Goal: Information Seeking & Learning: Learn about a topic

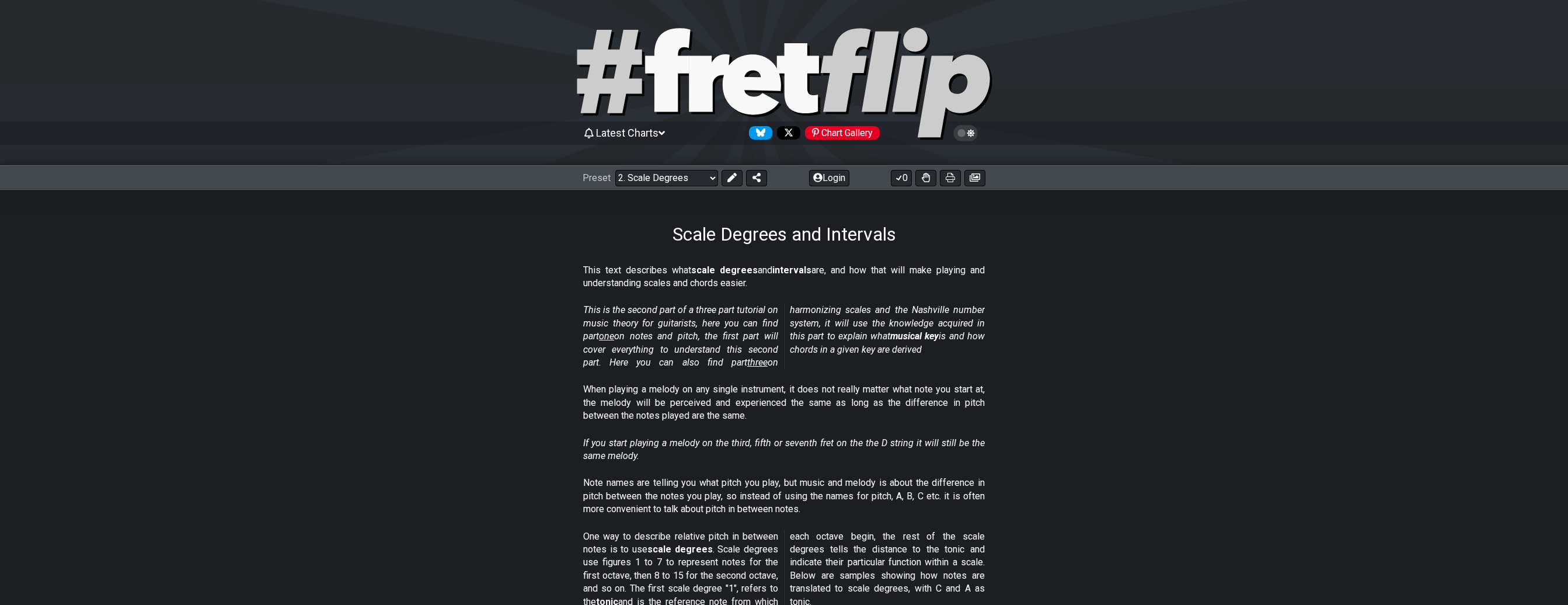
scroll to position [194, 0]
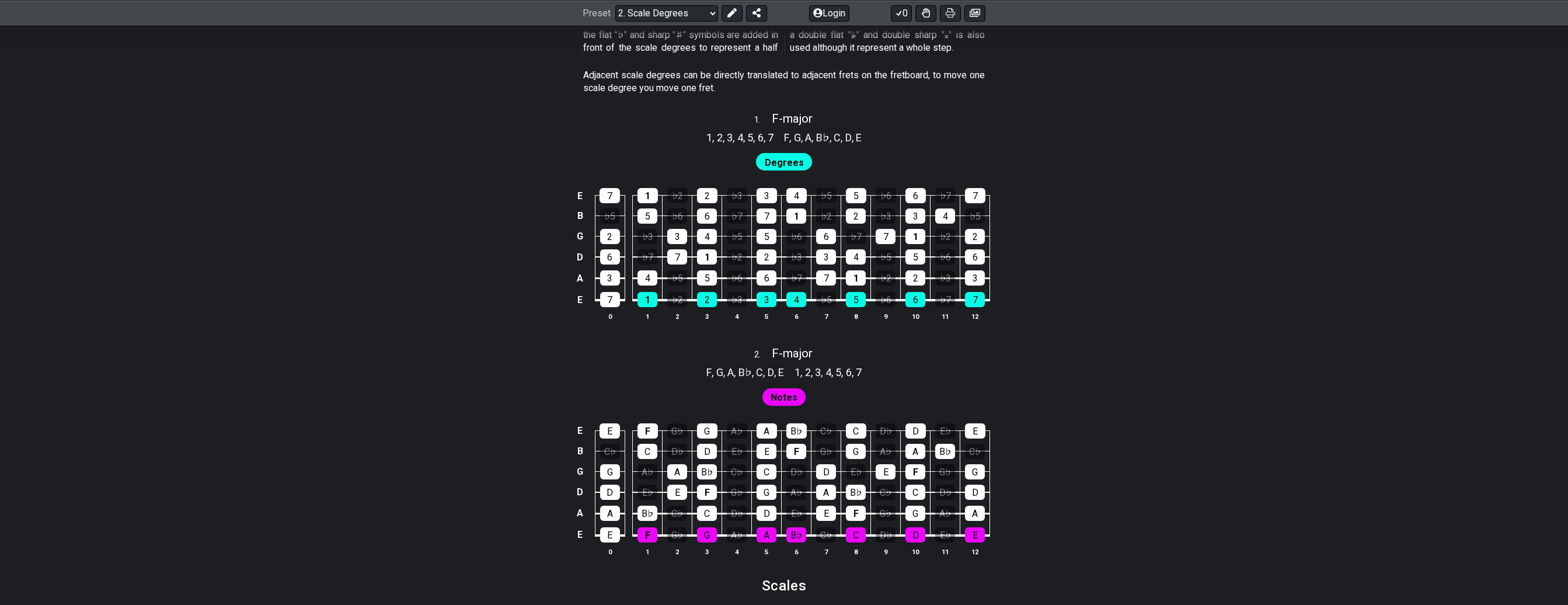
scroll to position [478, 0]
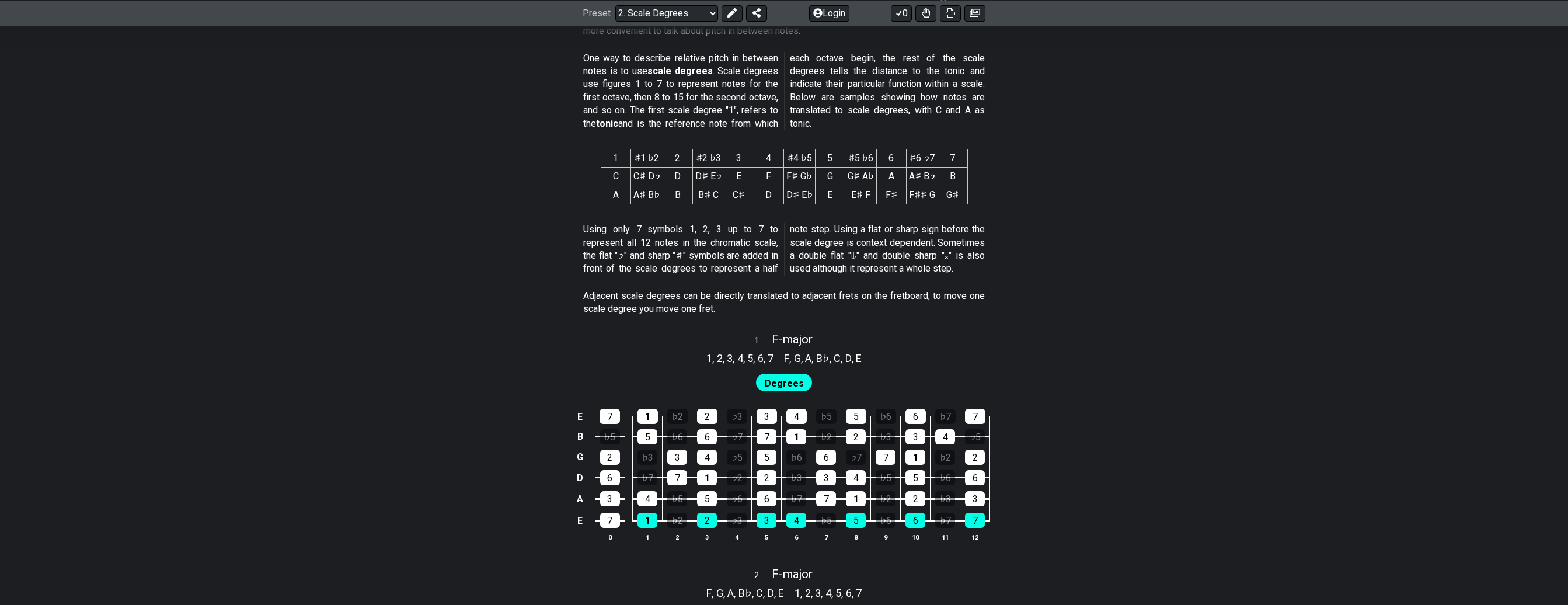
click at [783, 382] on span "Degrees" at bounding box center [784, 383] width 39 height 17
click at [800, 353] on span "G" at bounding box center [797, 358] width 7 height 16
click at [856, 356] on span "," at bounding box center [854, 358] width 5 height 16
click at [787, 357] on span "F" at bounding box center [786, 358] width 5 height 16
click at [772, 413] on div "3" at bounding box center [767, 416] width 21 height 15
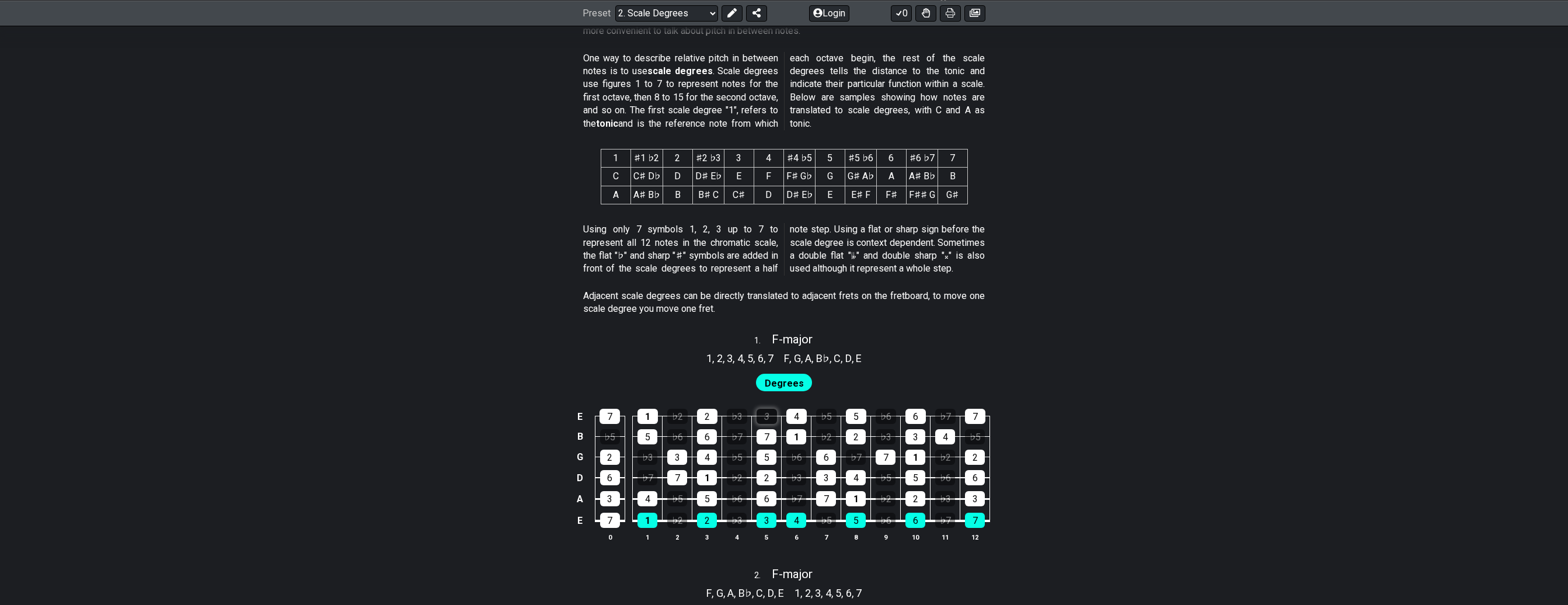
click at [768, 417] on div "3" at bounding box center [767, 416] width 21 height 15
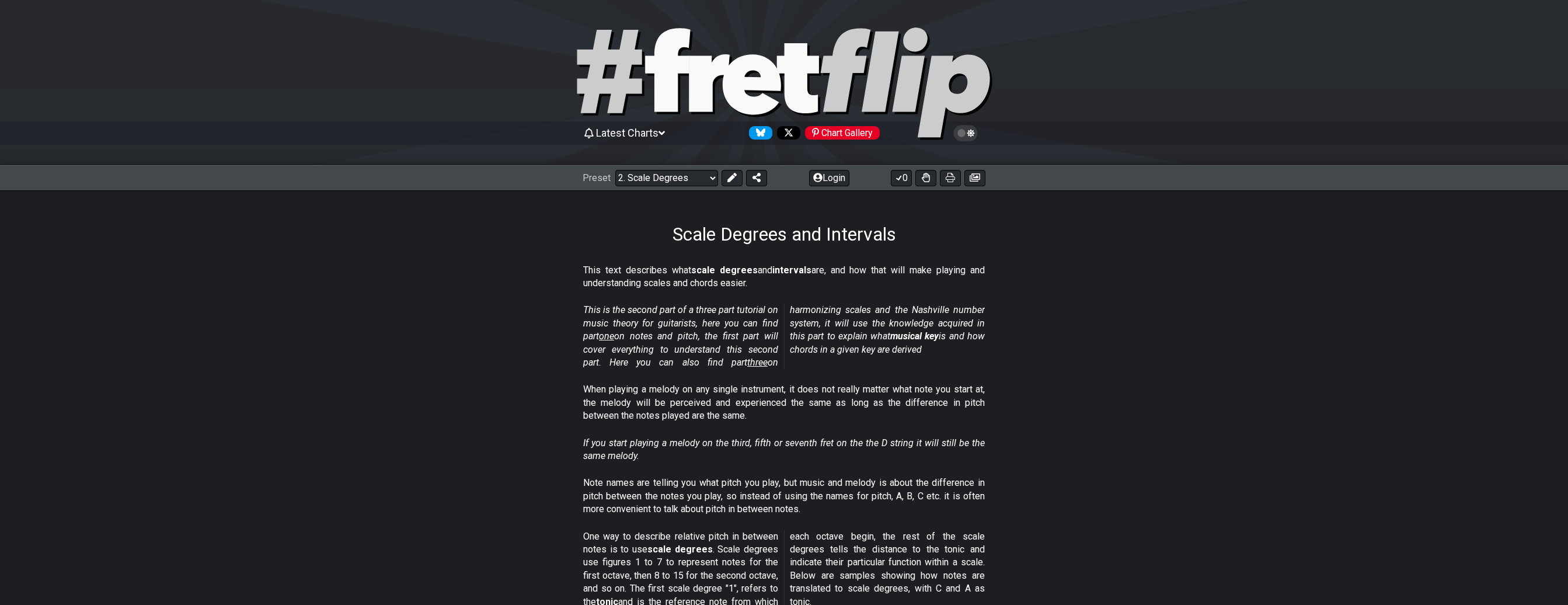
scroll to position [47, 0]
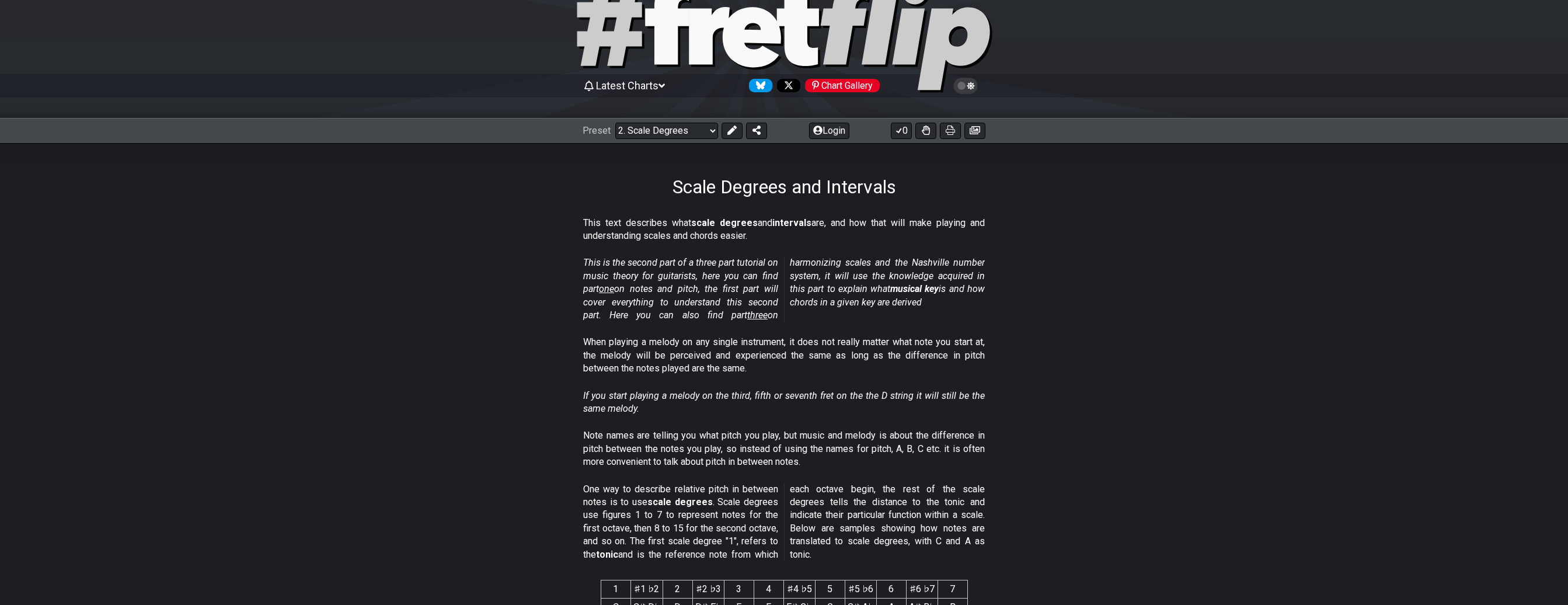
click at [329, 321] on section "This is the second part of a three part tutorial on music theory for guitarists…" at bounding box center [784, 291] width 1568 height 79
drag, startPoint x: 637, startPoint y: 223, endPoint x: 773, endPoint y: 234, distance: 136.4
click at [773, 234] on p "This text describes what scale degrees and intervals are, and how that will mak…" at bounding box center [784, 229] width 402 height 26
drag, startPoint x: 628, startPoint y: 257, endPoint x: 800, endPoint y: 304, distance: 178.3
click at [800, 304] on p "This is the second part of a three part tutorial on music theory for guitarists…" at bounding box center [784, 289] width 402 height 65
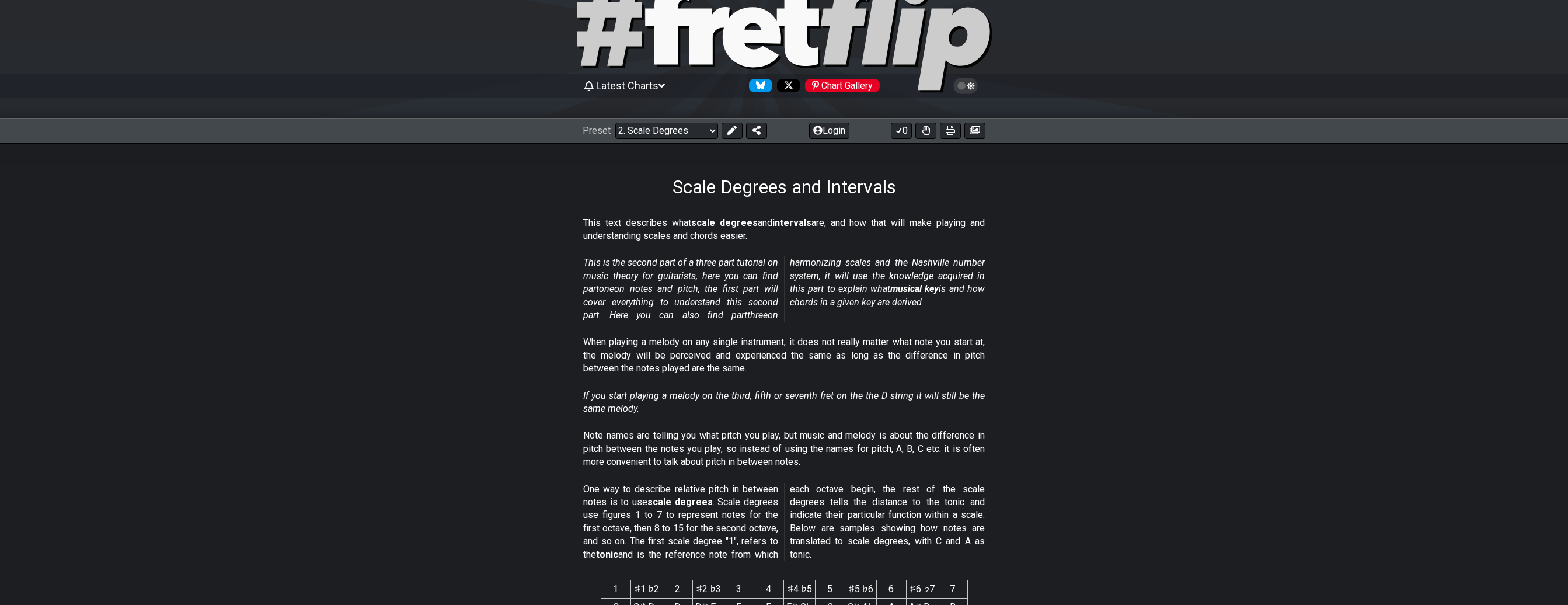
drag, startPoint x: 739, startPoint y: 288, endPoint x: 771, endPoint y: 287, distance: 32.0
click at [771, 287] on em "This is the second part of a three part tutorial on music theory for guitarists…" at bounding box center [784, 289] width 402 height 64
click at [614, 292] on span "one" at bounding box center [606, 289] width 15 height 11
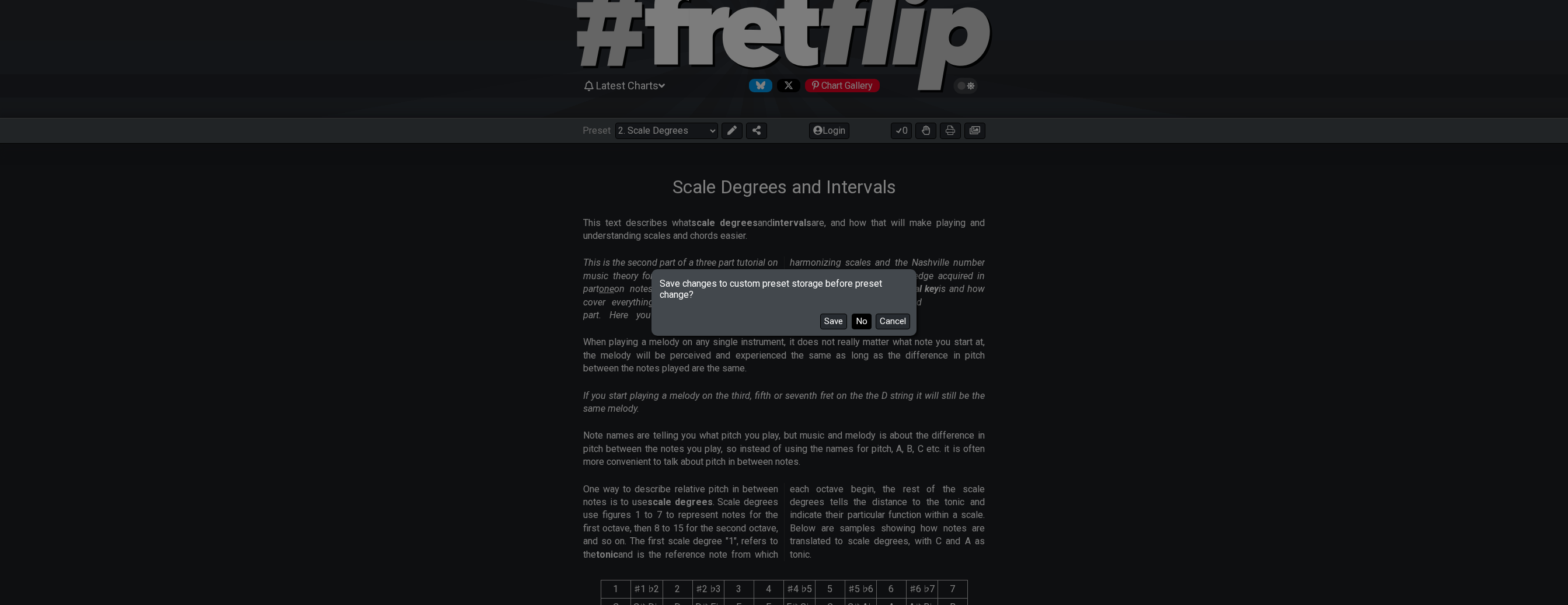
click at [861, 321] on button "No" at bounding box center [861, 321] width 20 height 16
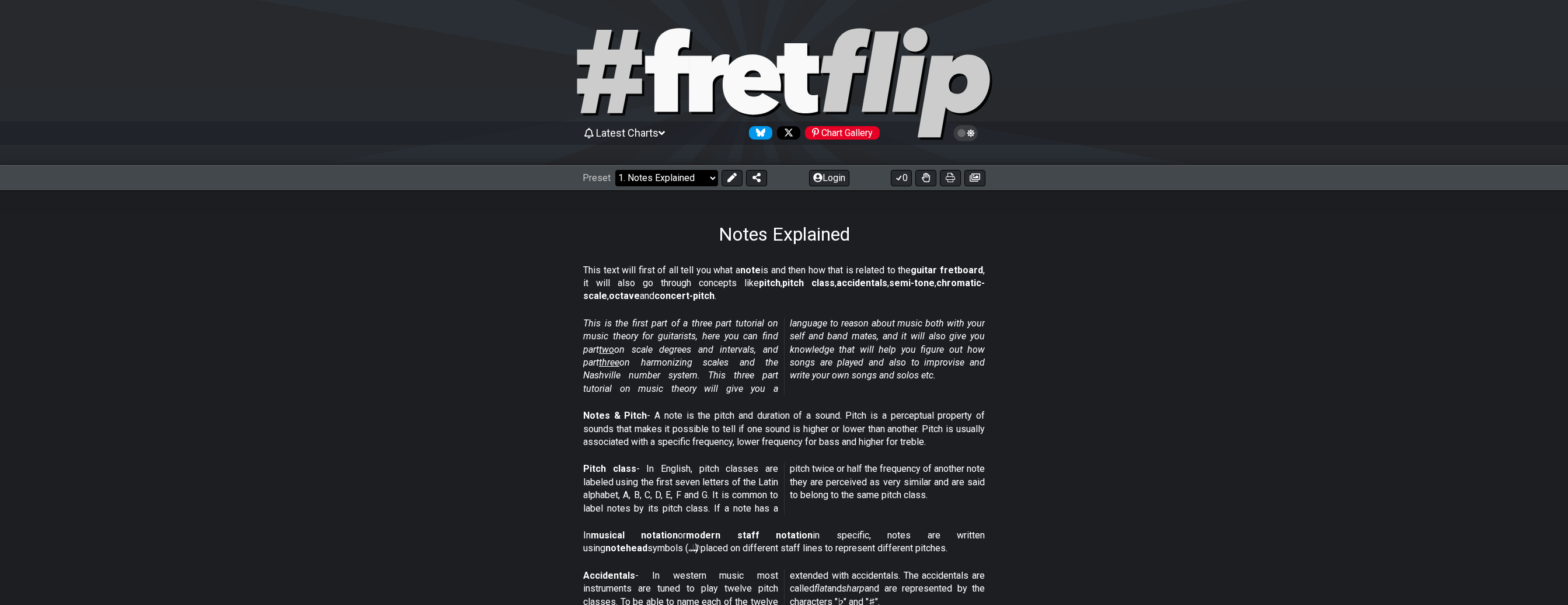
click at [615, 170] on select "Welcome to #fretflip! Initial Preset Custom Preset Minor Pentatonic Major Penta…" at bounding box center [667, 178] width 103 height 16
click option "2. Scale Degrees" at bounding box center [0, 0] width 0 height 0
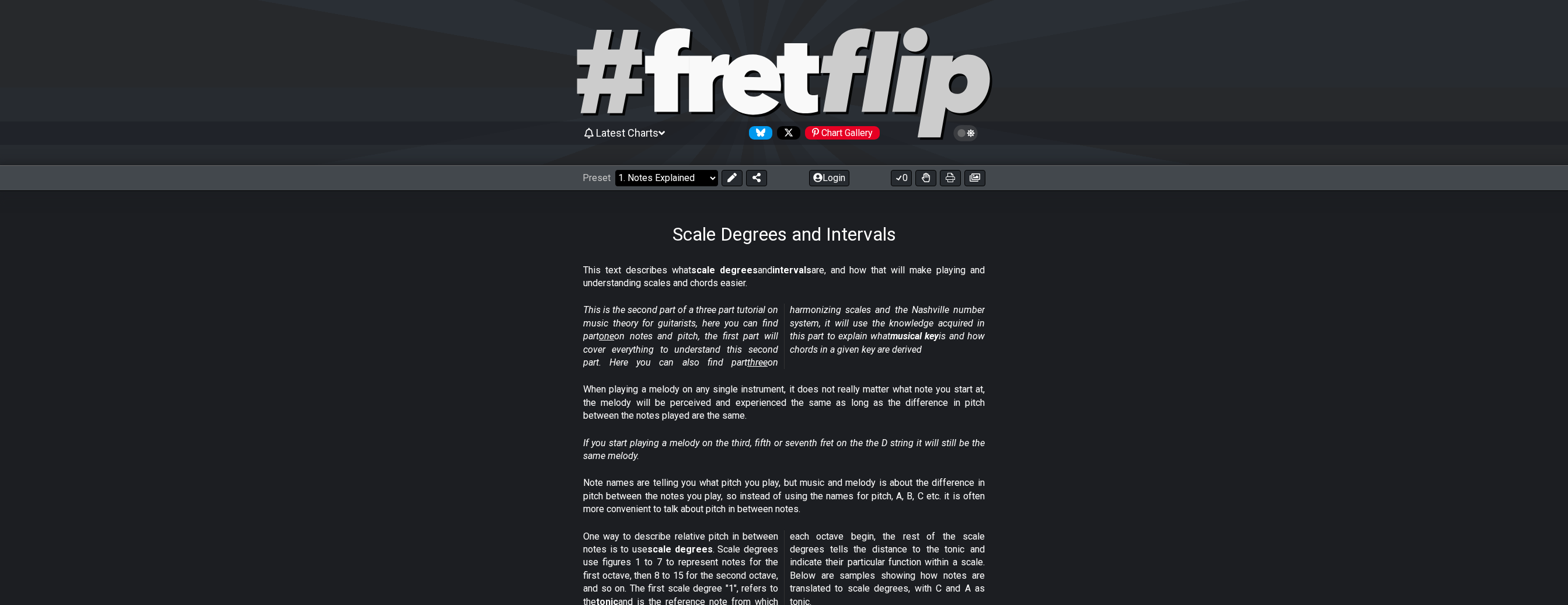
select select "/scale-degrees-and-intervals"
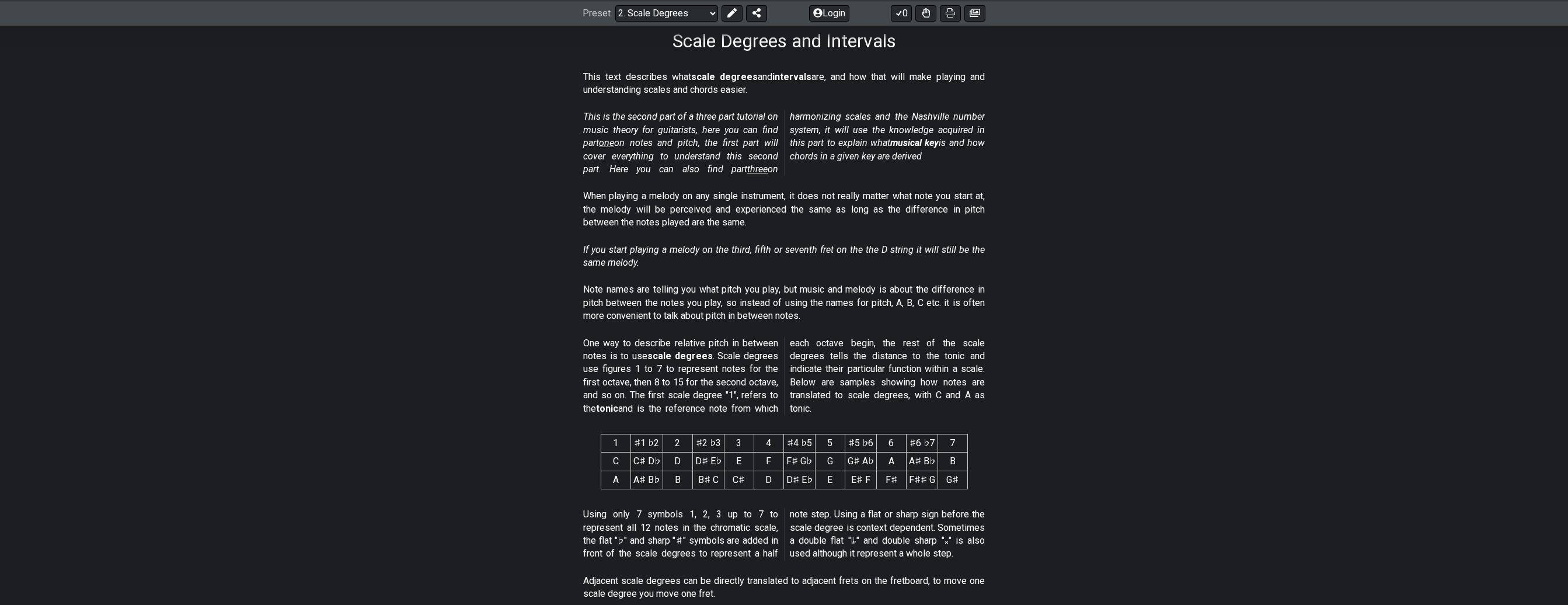
scroll to position [205, 0]
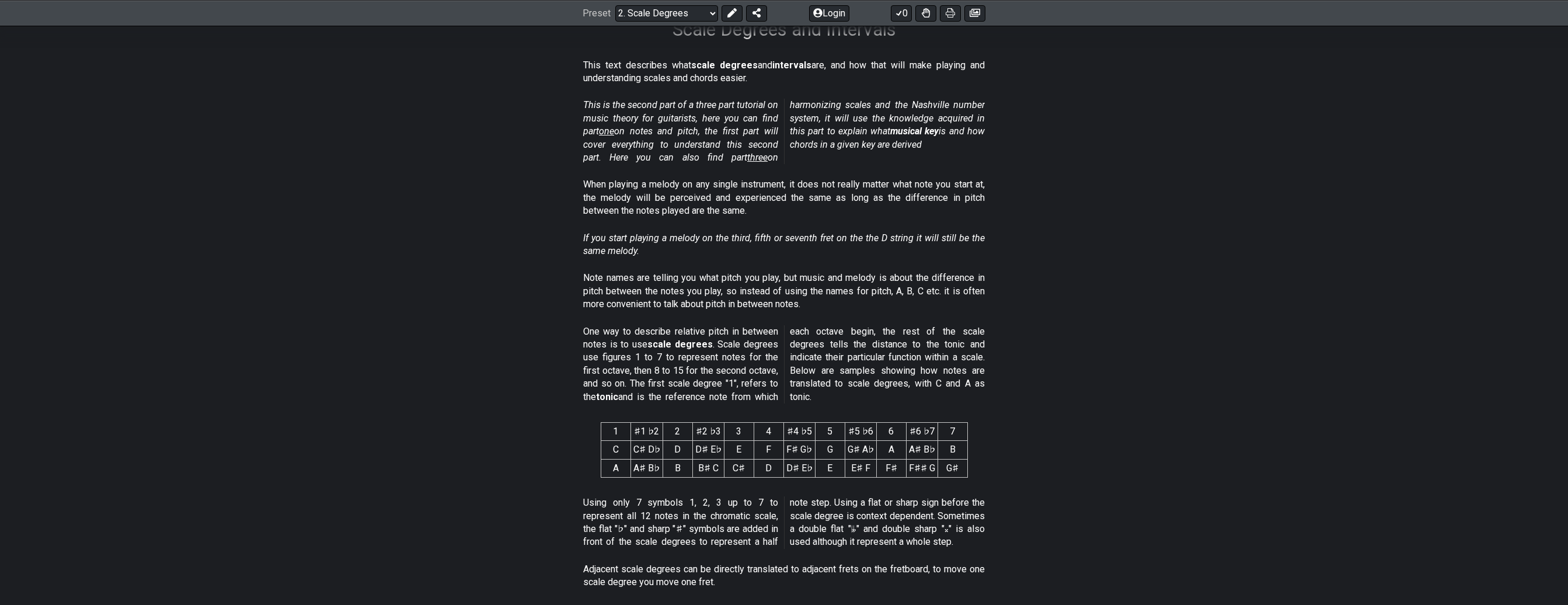
click at [1133, 23] on div "Preset Welcome to #fretflip! Initial Preset Custom Preset Minor Pentatonic Majo…" at bounding box center [784, 13] width 1568 height 26
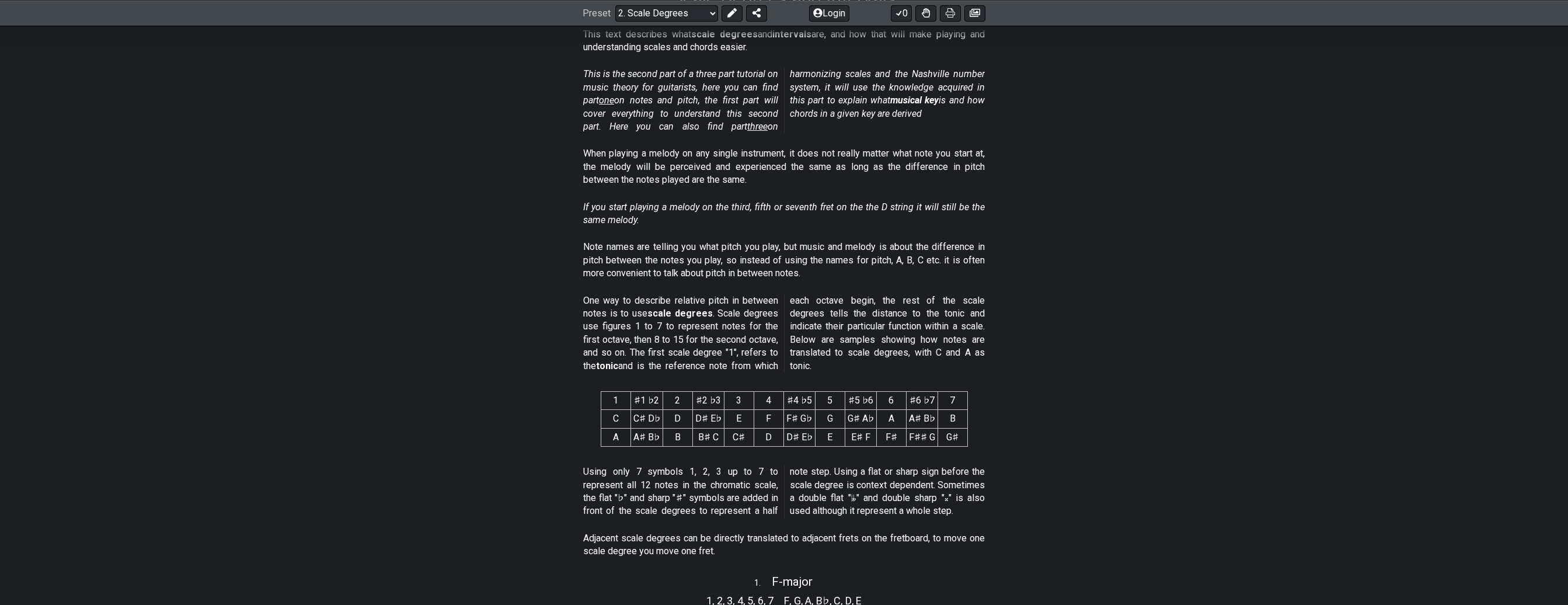
scroll to position [247, 0]
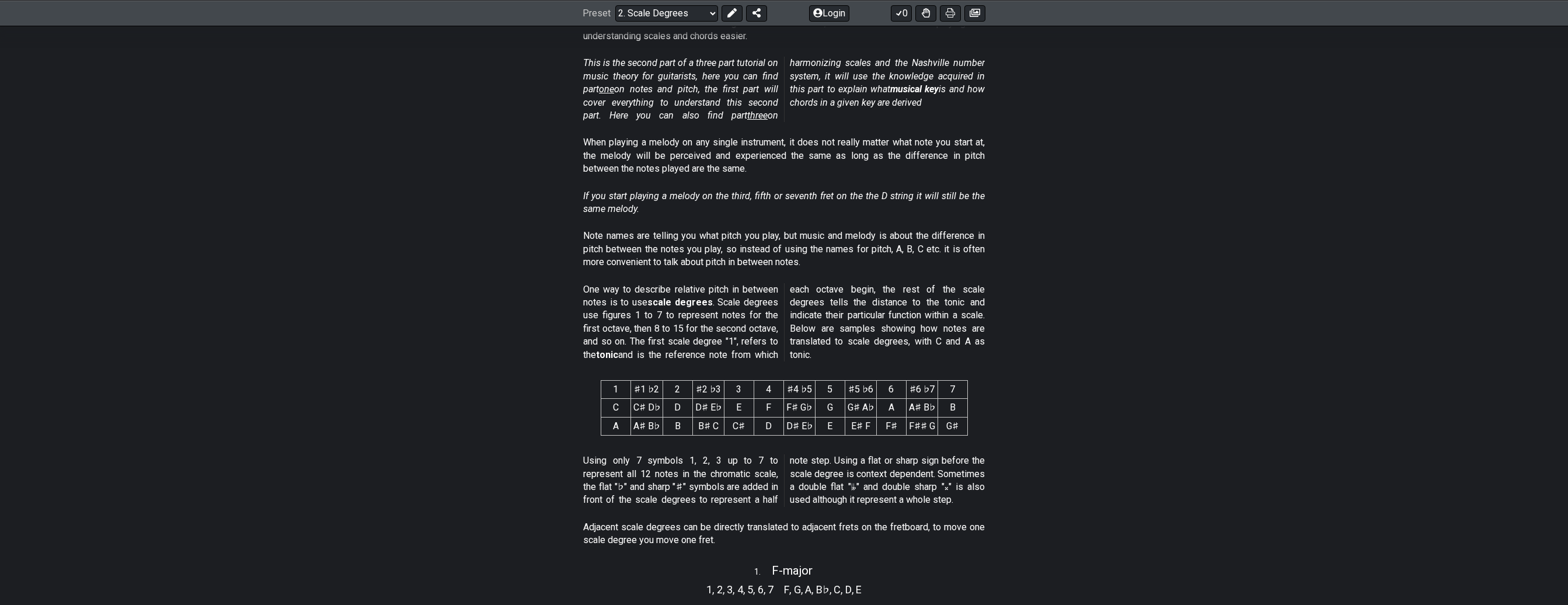
click at [312, 355] on section "One way to describe relative pitch in between notes is to use scale degrees . S…" at bounding box center [784, 324] width 1568 height 93
drag, startPoint x: 614, startPoint y: 374, endPoint x: 961, endPoint y: 449, distance: 355.0
click at [961, 449] on section "1 ♯1 ♭2 2 ♯2 ♭3 3 4 ♯4 ♭5 5 ♯5 ♭6 6 ♯6 ♭7 7 C C♯ D♭ D D♯ E♭ E F F♯ G♭ G G♯ A♭ A…" at bounding box center [784, 410] width 1568 height 79
click at [961, 449] on div "1 ♯1 ♭2 2 ♯2 ♭3 3 4 ♯4 ♭5 5 ♯5 ♭6 6 ♯6 ♭7 7 C C♯ D♭ D D♯ E♭ E F F♯ G♭ G G♯ A♭ A…" at bounding box center [784, 410] width 367 height 79
drag, startPoint x: 652, startPoint y: 391, endPoint x: 710, endPoint y: 394, distance: 58.1
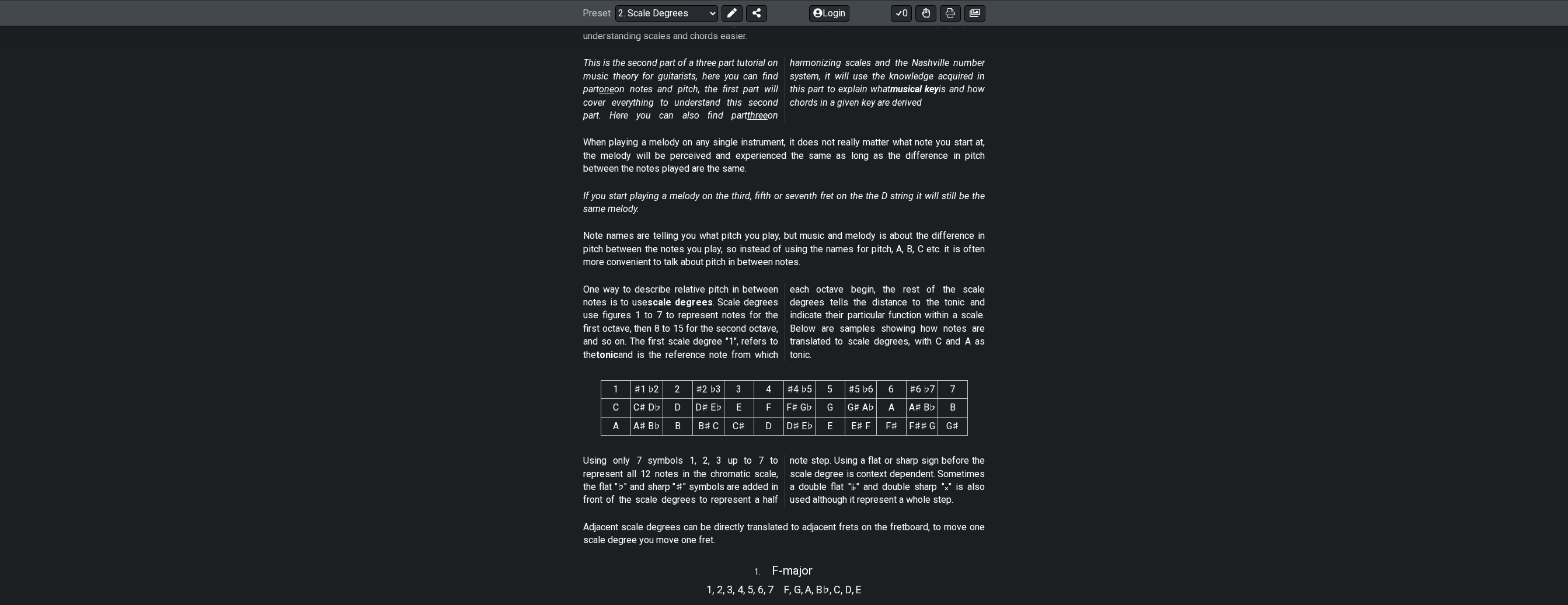
click at [710, 394] on tr "1 ♯1 ♭2 2 ♯2 ♭3 3 4 ♯4 ♭5 5 ♯5 ♭6 6 ♯6 ♭7 7" at bounding box center [784, 390] width 366 height 18
click at [710, 394] on th "♯2 ♭3" at bounding box center [708, 390] width 32 height 18
click at [387, 340] on section "One way to describe relative pitch in between notes is to use scale degrees . S…" at bounding box center [784, 324] width 1568 height 93
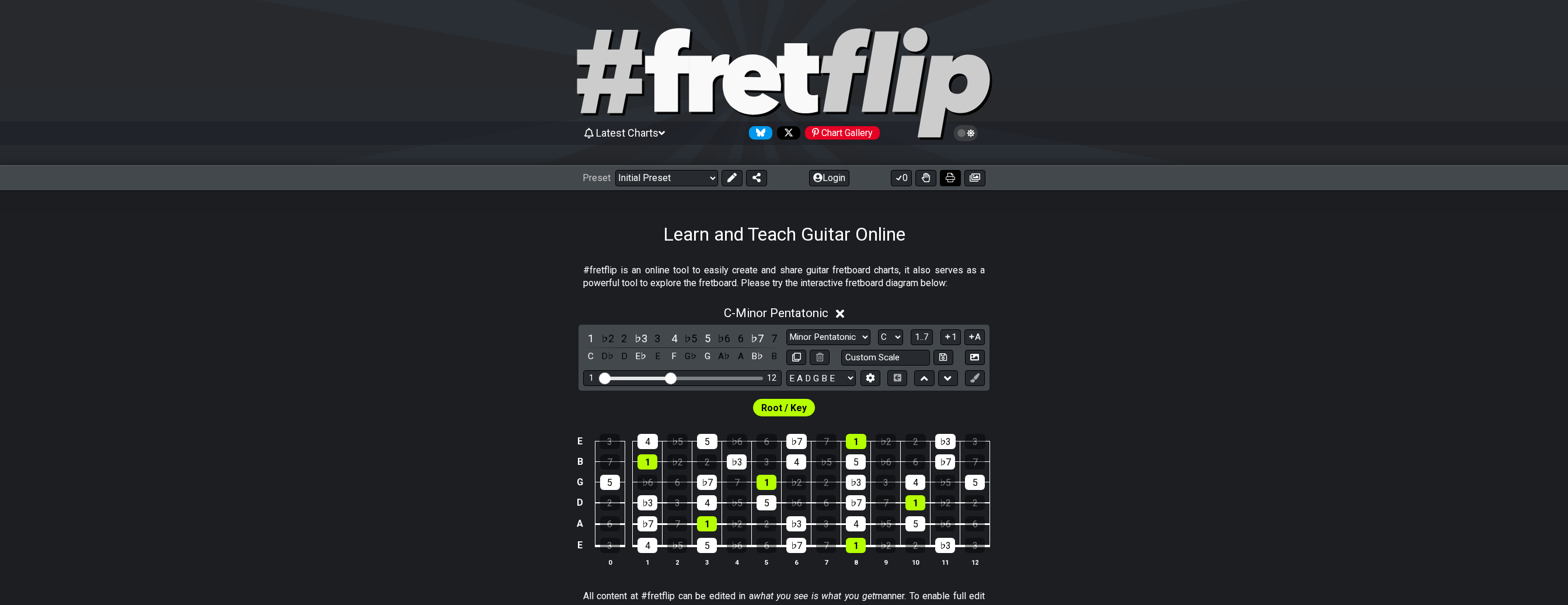
click at [942, 182] on button at bounding box center [950, 178] width 21 height 16
click at [670, 141] on div "Latest Charts Chart Gallery" at bounding box center [784, 133] width 403 height 19
click at [659, 135] on span "Latest Charts" at bounding box center [627, 133] width 63 height 12
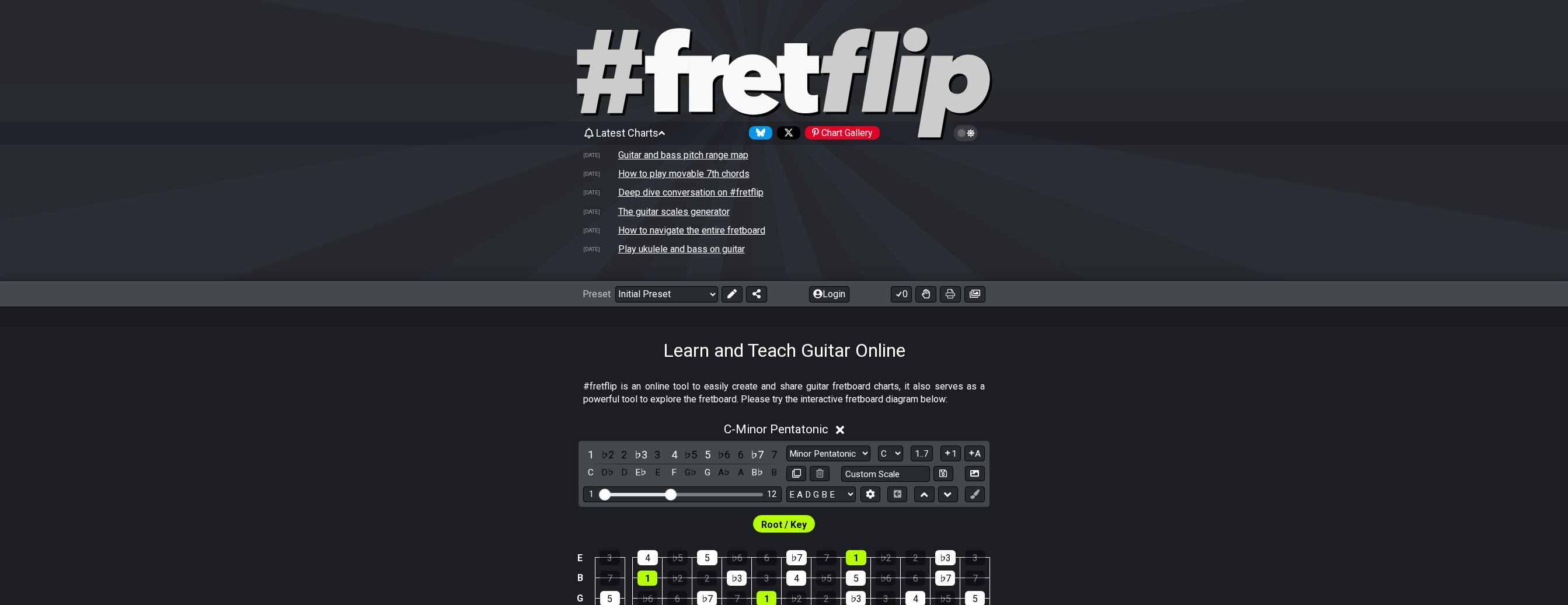
click at [659, 132] on span "Latest Charts" at bounding box center [627, 133] width 63 height 12
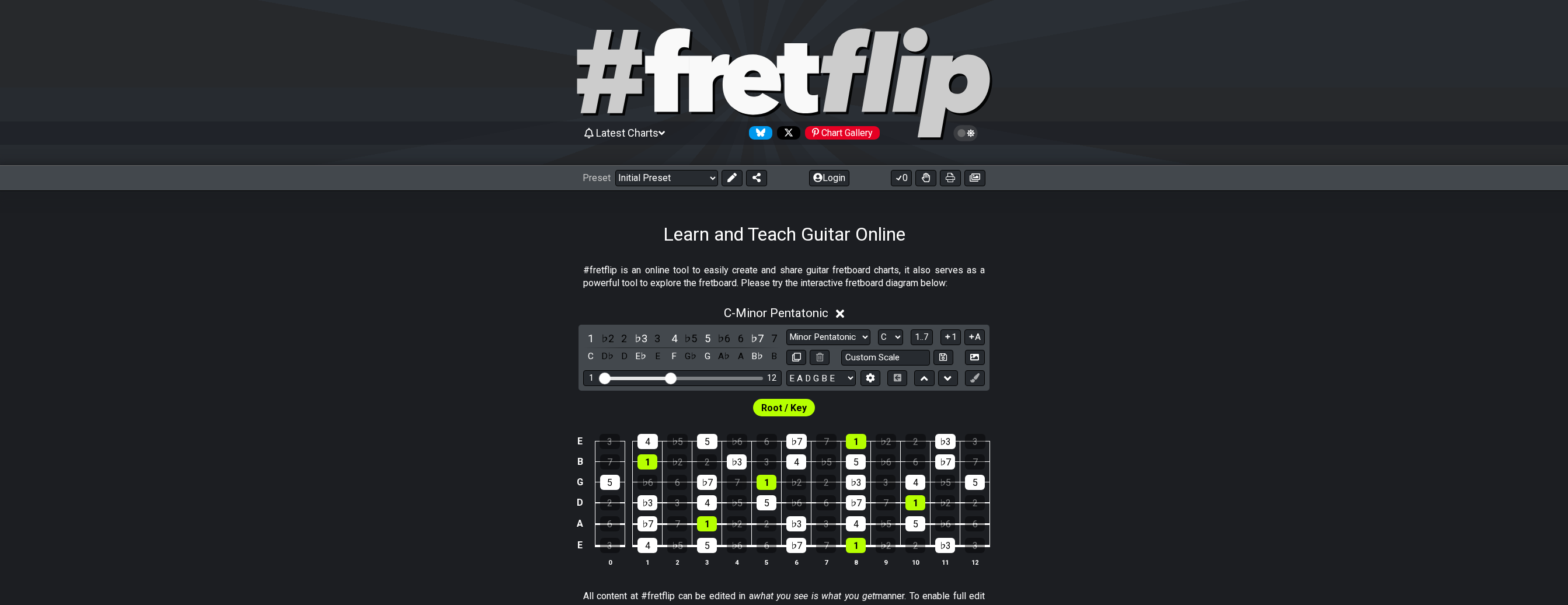
drag, startPoint x: 805, startPoint y: 267, endPoint x: 960, endPoint y: 284, distance: 155.9
click at [960, 284] on p "#fretflip is an online tool to easily create and share guitar fretboard charts,…" at bounding box center [784, 276] width 402 height 26
click at [925, 338] on span "1..7" at bounding box center [922, 337] width 14 height 10
click at [925, 338] on span "..." at bounding box center [922, 337] width 5 height 10
click at [786, 329] on select "Minor Pentatonic Click to edit Minor Pentatonic Major Pentatonic Minor Blues Ma…" at bounding box center [828, 337] width 84 height 16
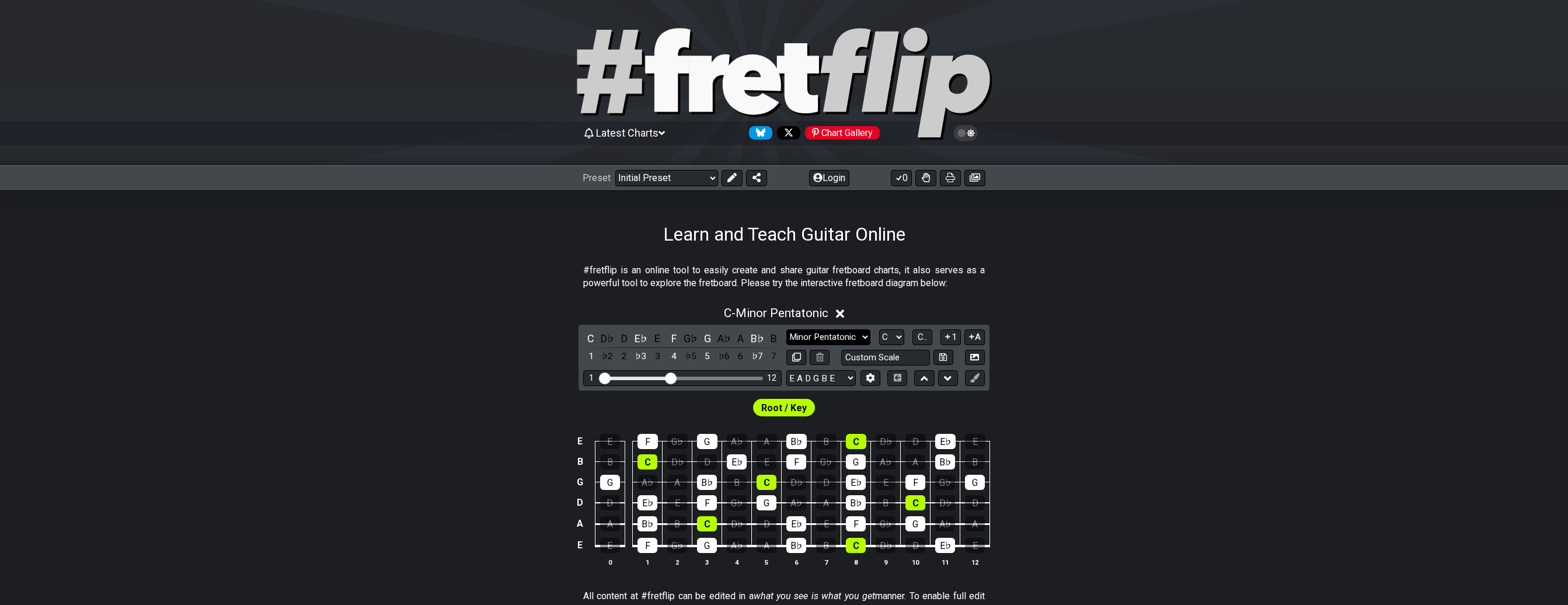
click at [1104, 304] on div "C - Minor Pentatonic C D♭ D E♭ E F G♭ G A♭ A B♭ B 1 ♭2 2 ♭3 3 4 ♭5 5 ♭6 6 ♭7 7 …" at bounding box center [784, 441] width 1568 height 284
